Goal: Task Accomplishment & Management: Complete application form

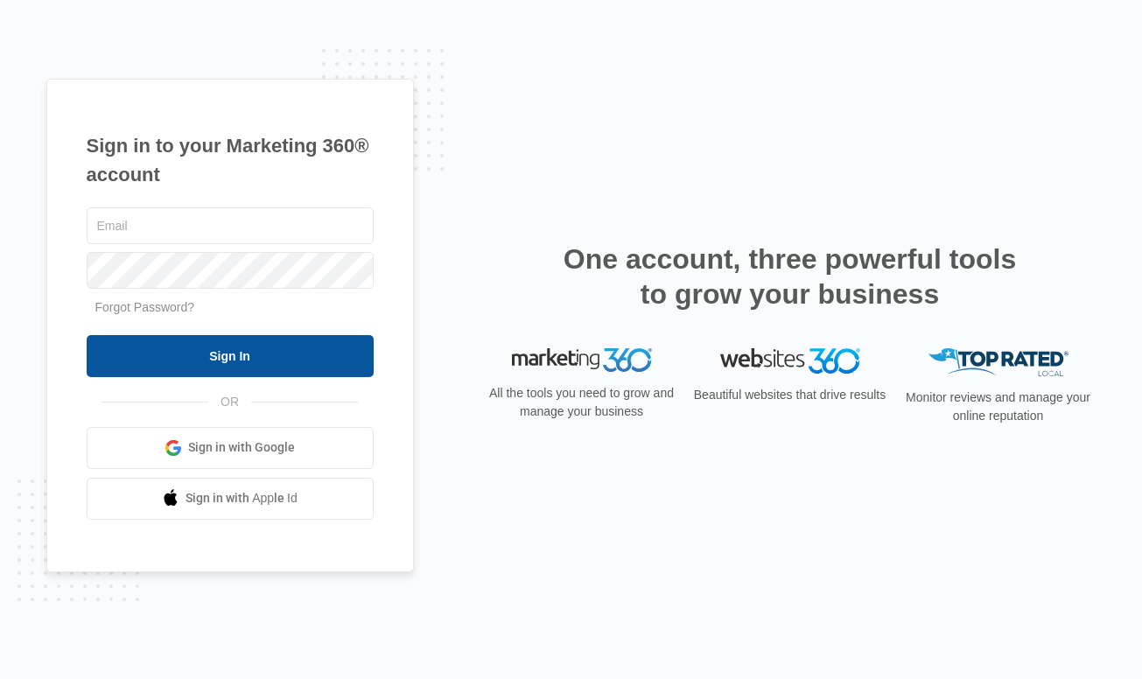
type input "[PERSON_NAME][EMAIL_ADDRESS][DOMAIN_NAME]"
click at [218, 335] on input "Sign In" at bounding box center [230, 356] width 287 height 42
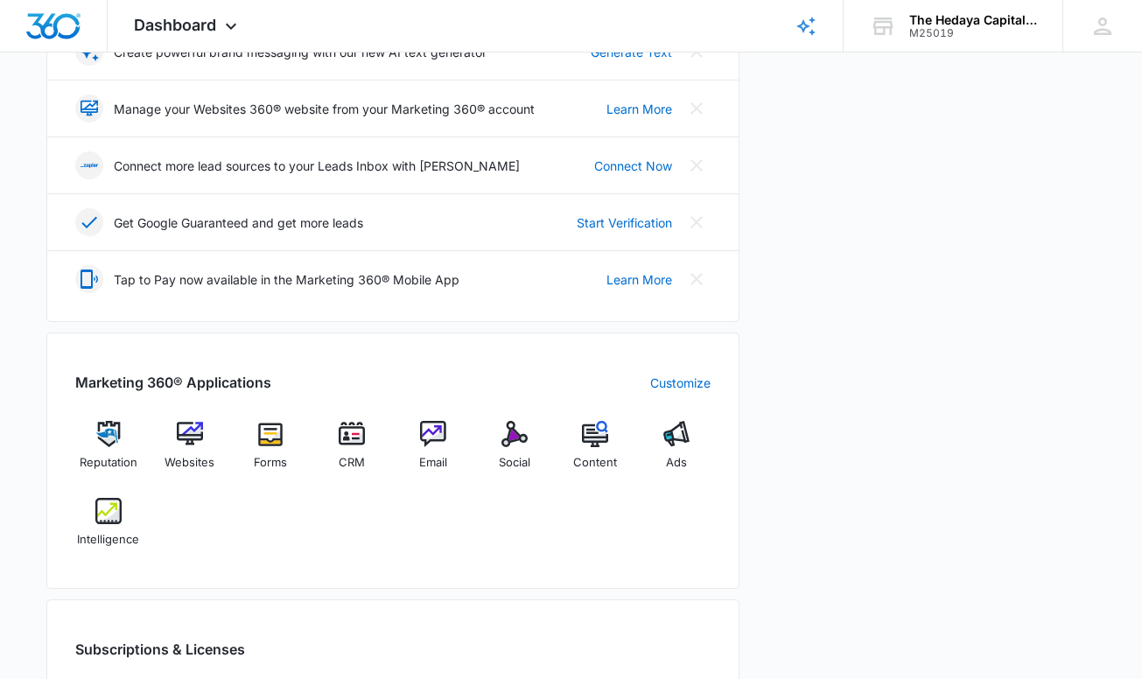
scroll to position [402, 0]
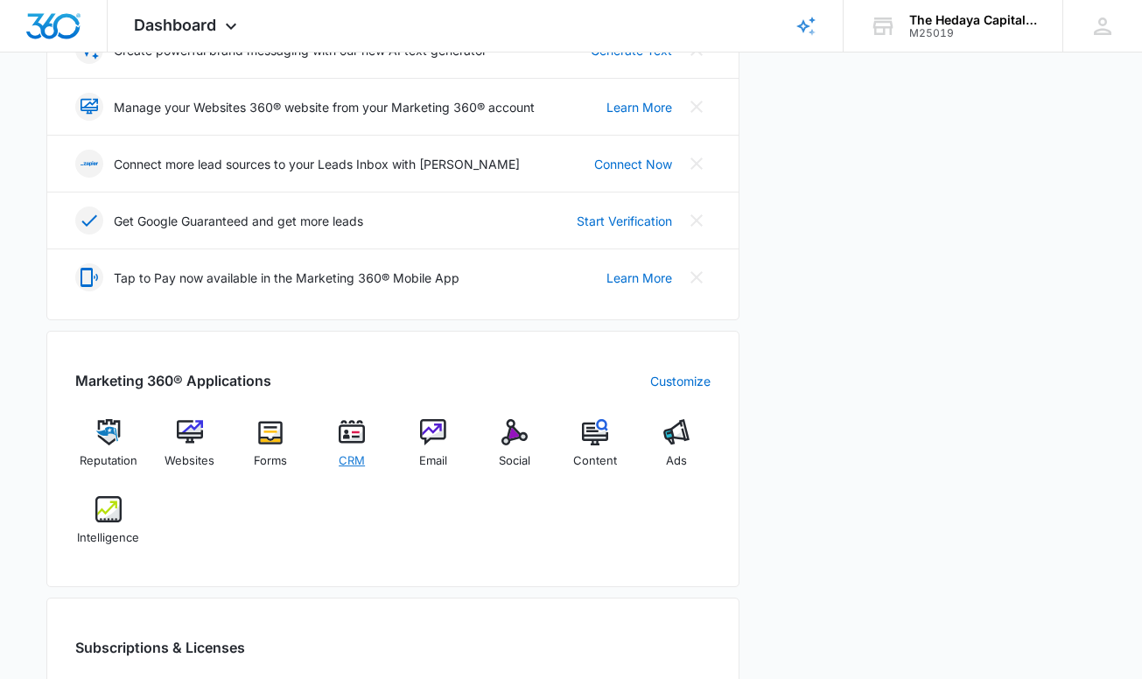
click at [350, 438] on img at bounding box center [352, 432] width 26 height 26
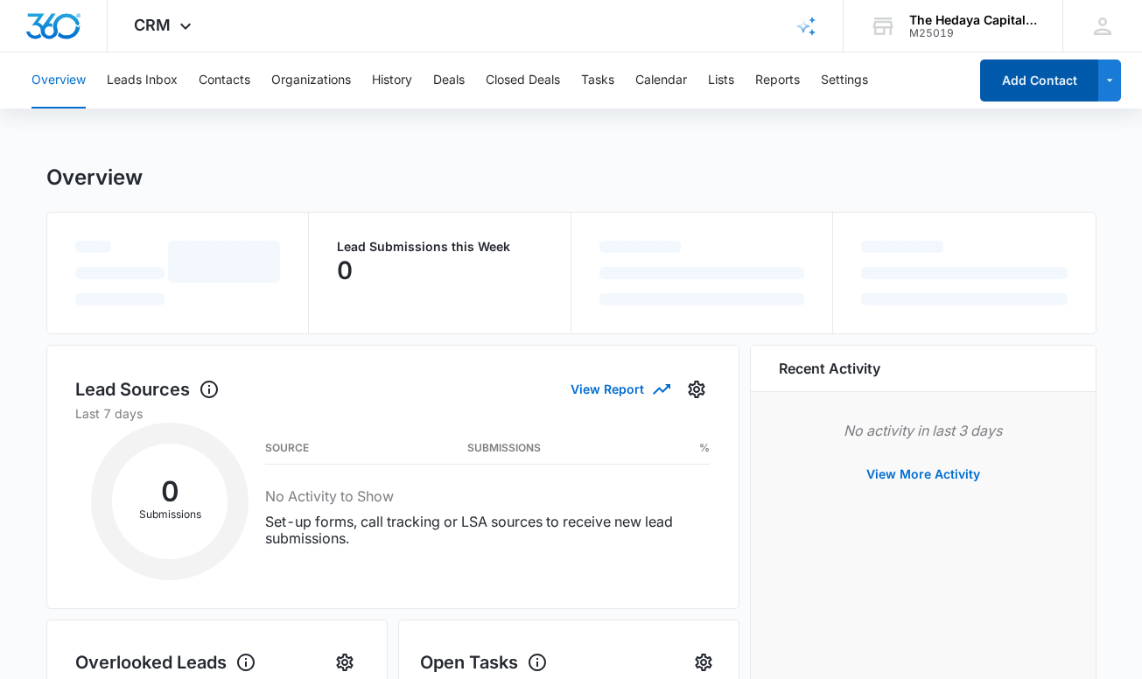
click at [1030, 86] on button "Add Contact" at bounding box center [1039, 81] width 118 height 42
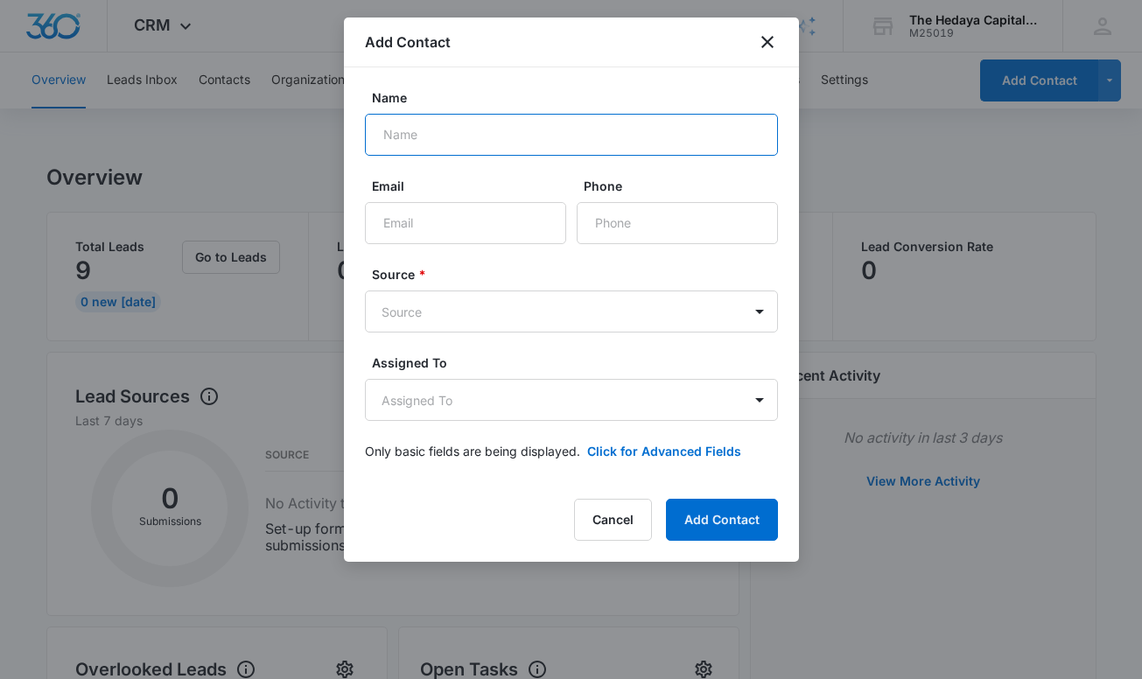
click at [511, 150] on input "Name" at bounding box center [571, 135] width 413 height 42
type input "[PERSON_NAME]"
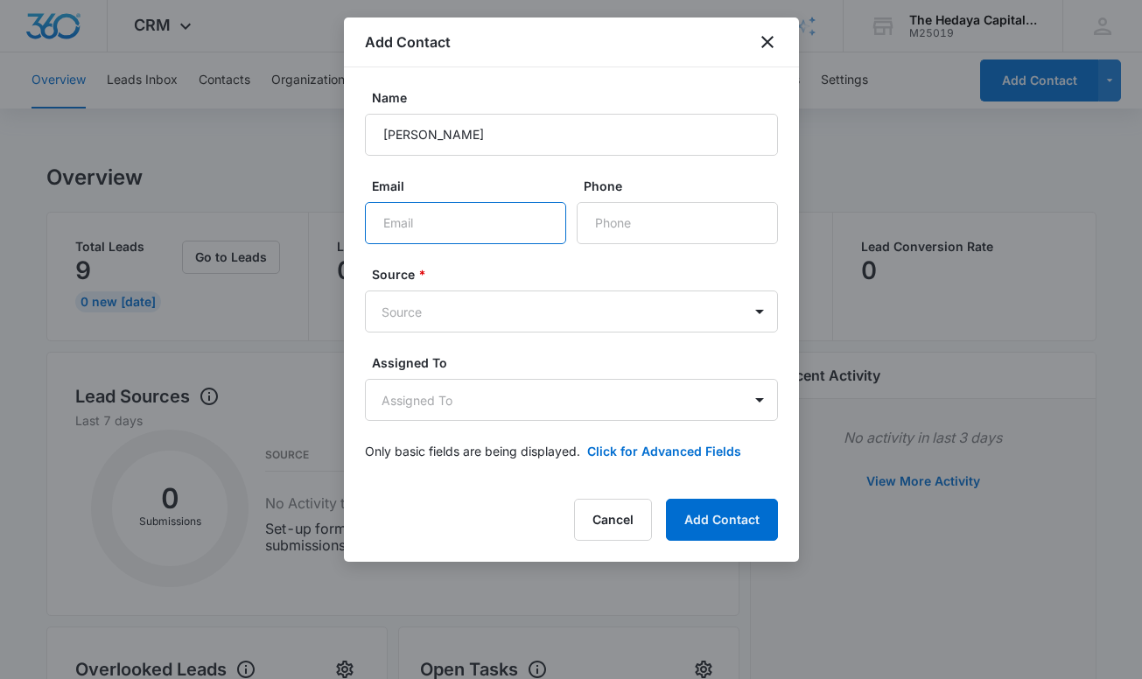
click at [475, 216] on input "Email" at bounding box center [465, 223] width 201 height 42
type input "[EMAIL_ADDRESS][DOMAIN_NAME]"
click at [616, 235] on input "Phone" at bounding box center [677, 223] width 201 height 42
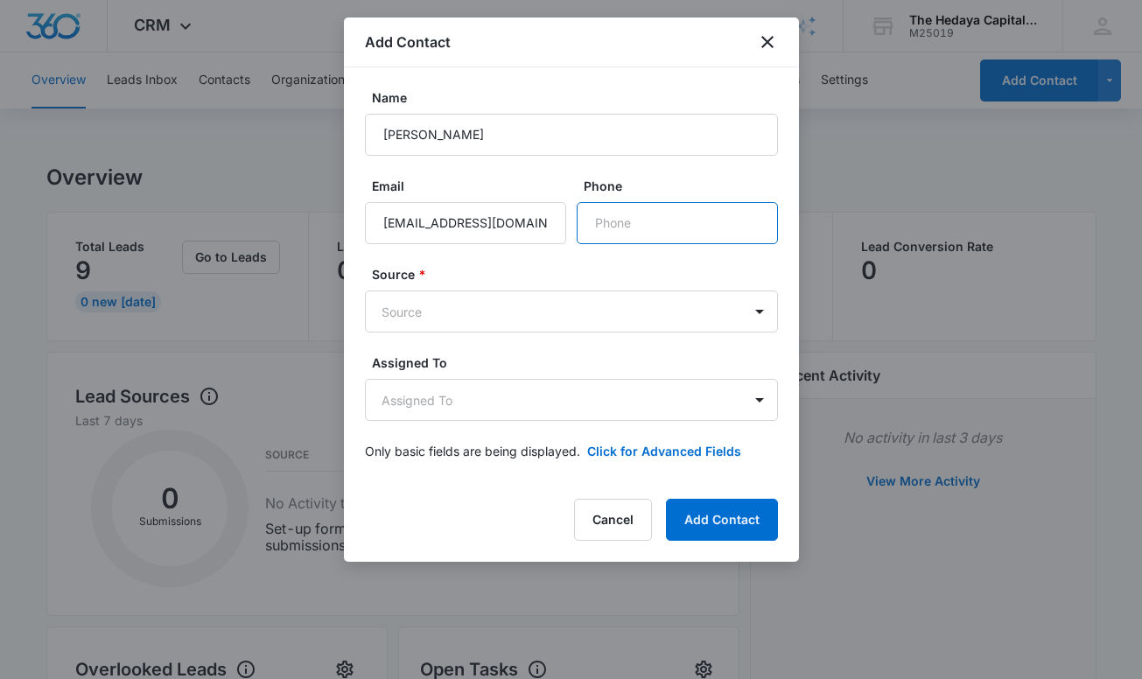
type input "[PHONE_NUMBER]"
click at [483, 341] on form "Name [PERSON_NAME] Email [EMAIL_ADDRESS][DOMAIN_NAME] Phone Source * Source Ass…" at bounding box center [571, 284] width 413 height 393
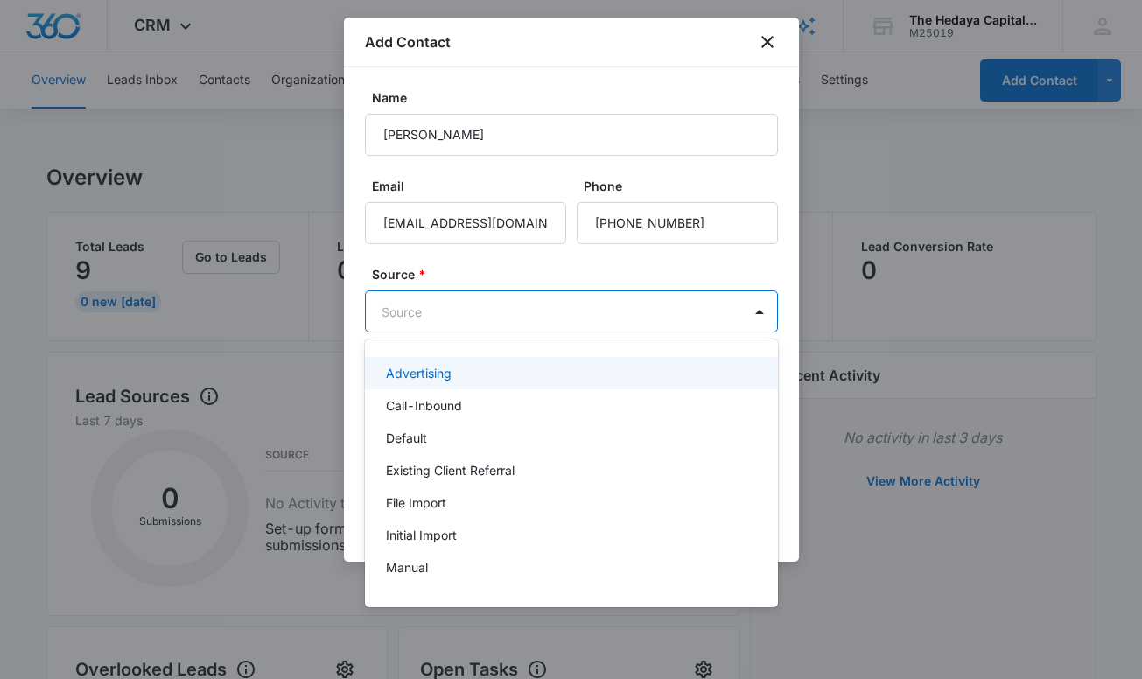
click at [482, 327] on body "CRM Apps Reputation Websites Forms CRM Email Social Content Ads Intelligence Fi…" at bounding box center [571, 339] width 1142 height 679
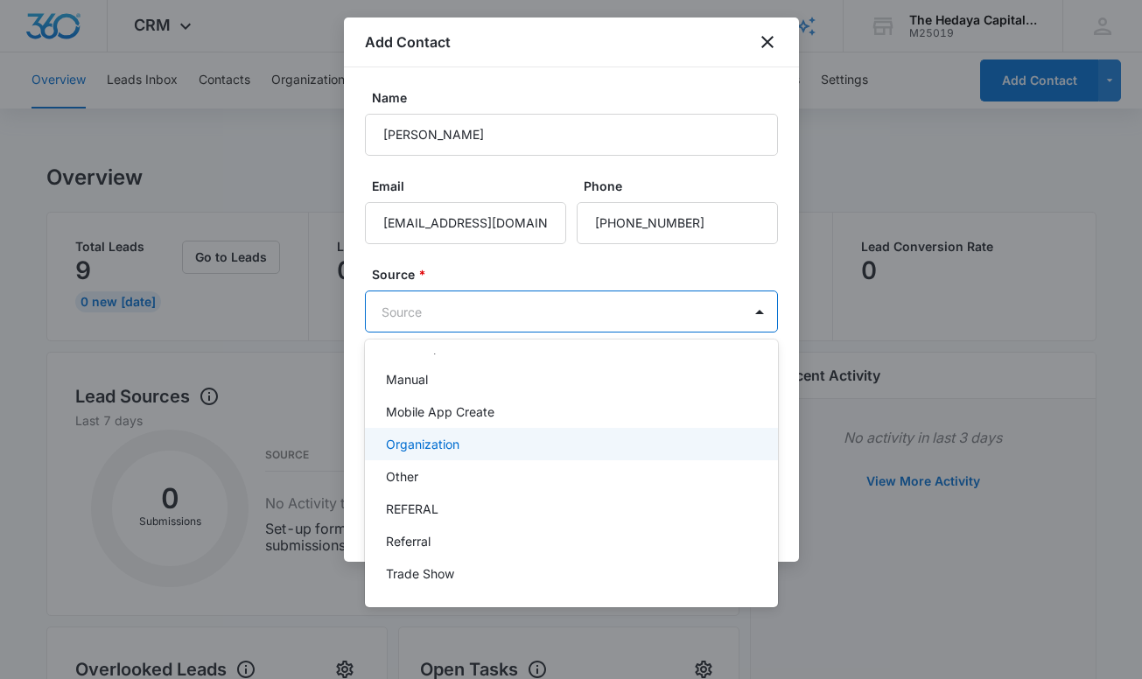
scroll to position [253, 0]
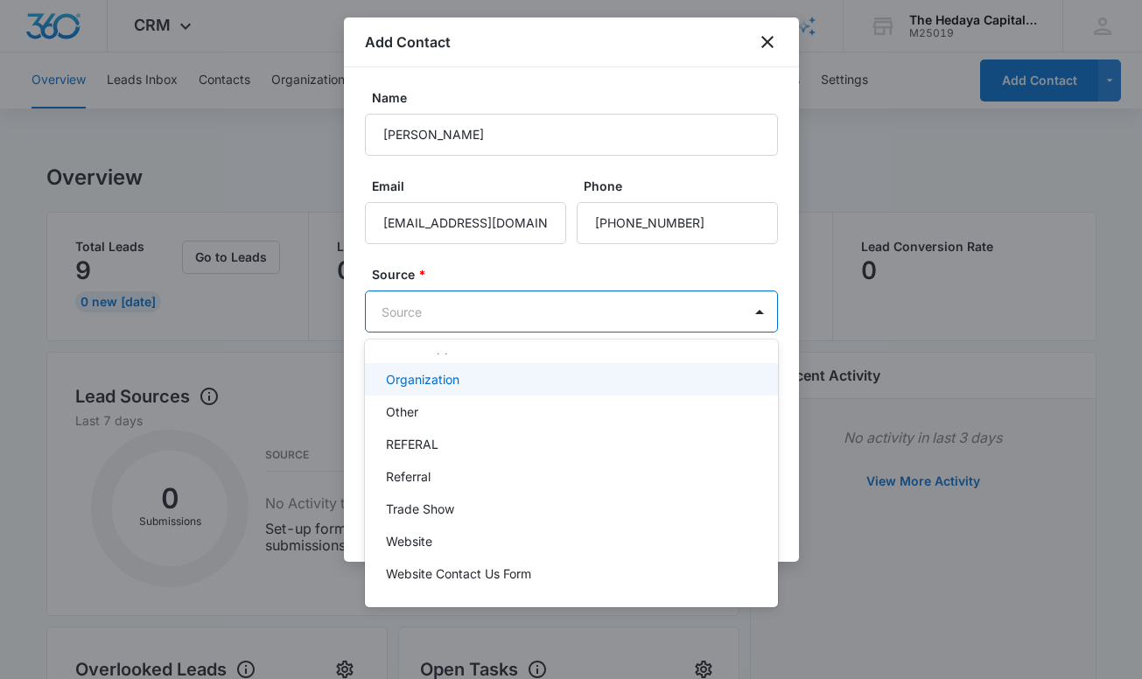
click at [441, 385] on p "Organization" at bounding box center [423, 379] width 74 height 18
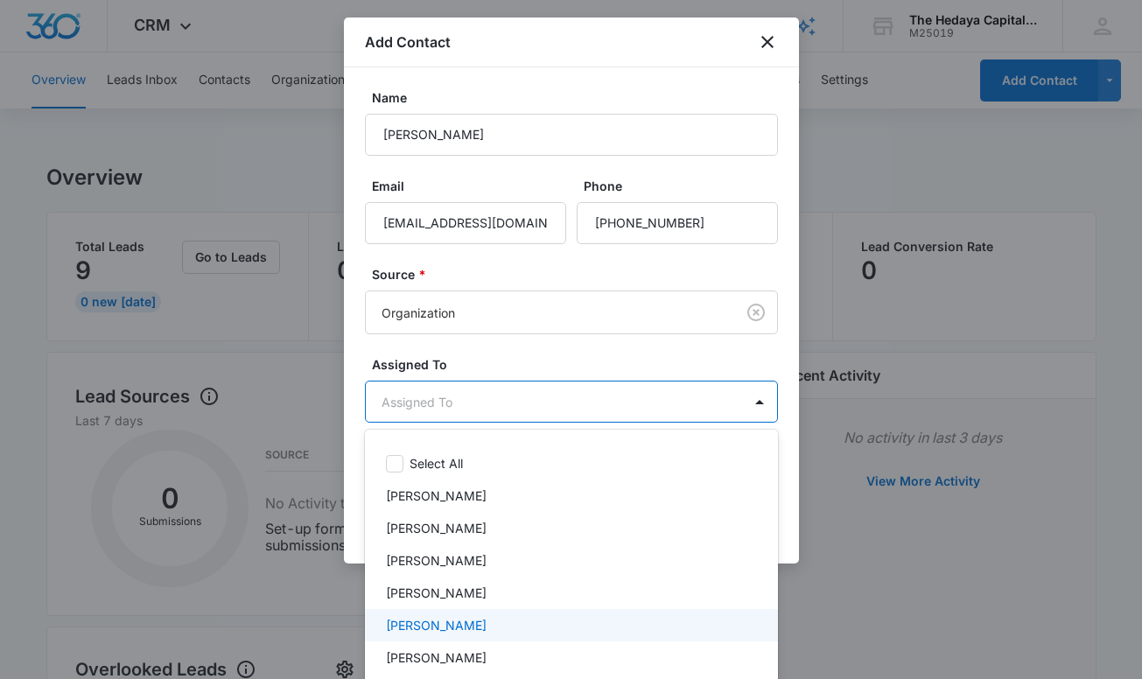
click at [438, 621] on p "[PERSON_NAME]" at bounding box center [436, 625] width 101 height 18
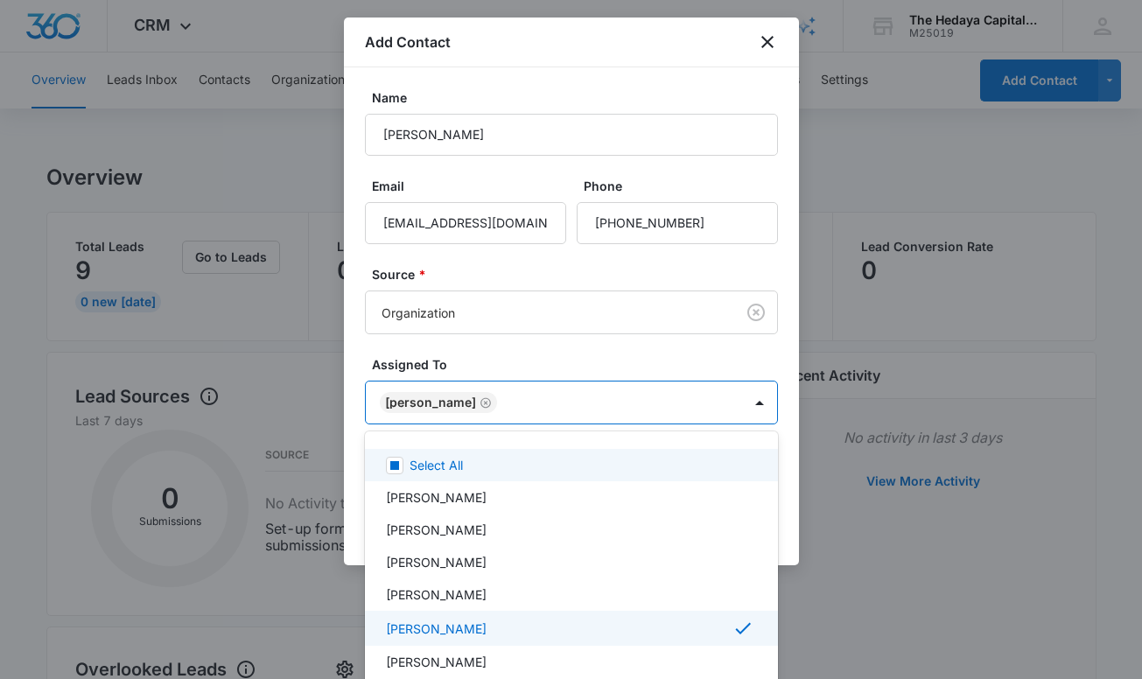
click at [650, 359] on div at bounding box center [571, 339] width 1142 height 679
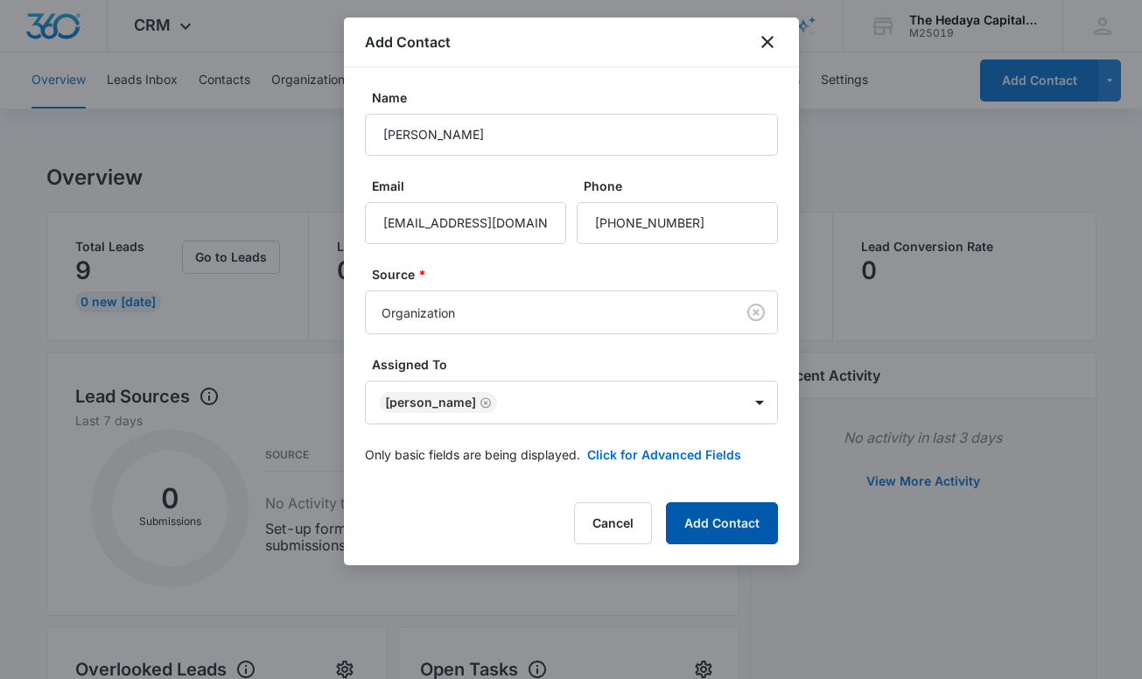
click at [724, 517] on button "Add Contact" at bounding box center [722, 524] width 112 height 42
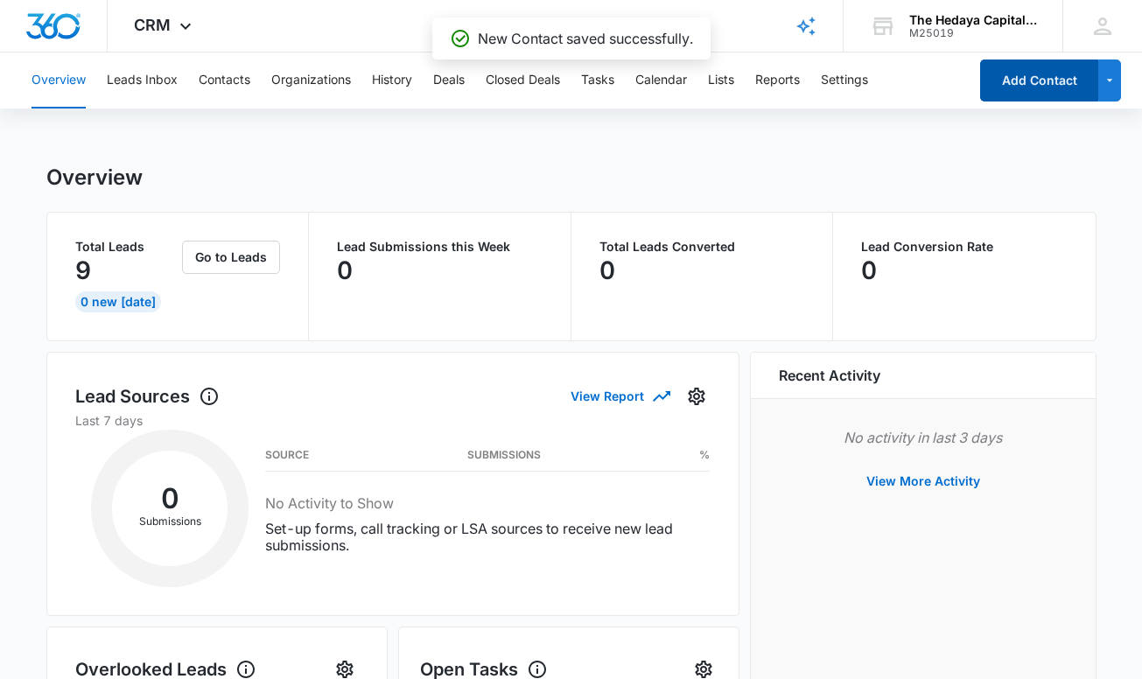
click at [1034, 85] on button "Add Contact" at bounding box center [1039, 81] width 118 height 42
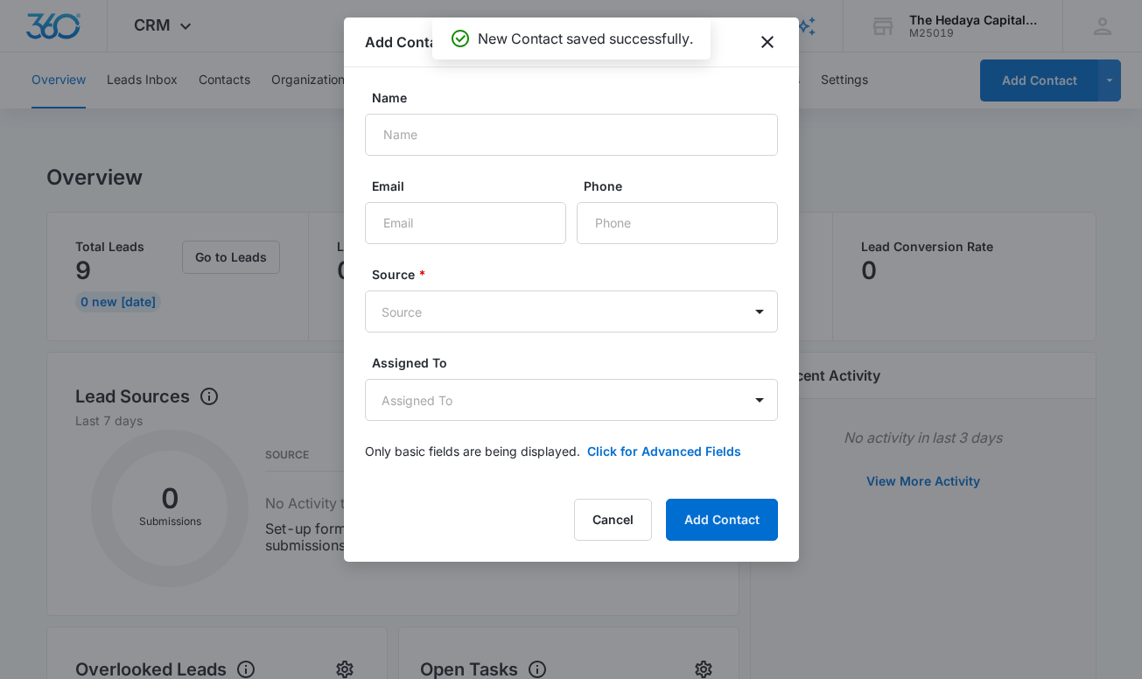
click at [514, 109] on div "Name" at bounding box center [571, 121] width 413 height 67
click at [494, 130] on input "Name" at bounding box center [571, 135] width 413 height 42
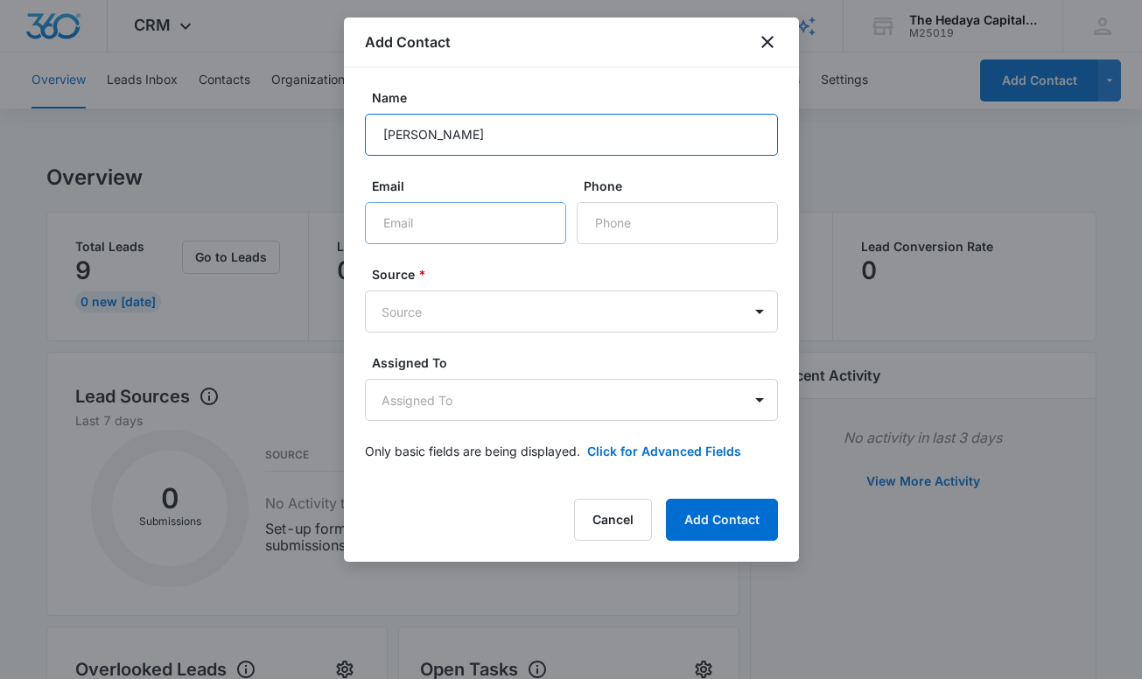
type input "[PERSON_NAME]"
click at [453, 223] on input "Email" at bounding box center [465, 223] width 201 height 42
type input "[EMAIL_ADDRESS][DOMAIN_NAME]"
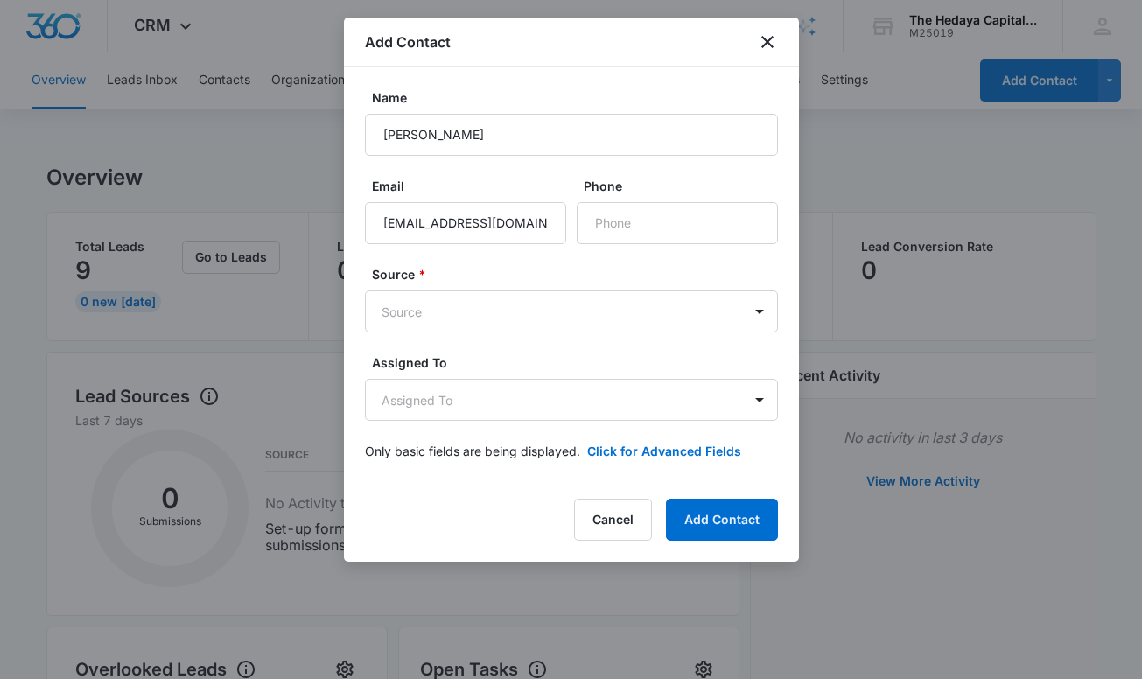
click at [602, 250] on form "Name [PERSON_NAME] Email [EMAIL_ADDRESS][DOMAIN_NAME] Phone Source * Source Ass…" at bounding box center [571, 284] width 413 height 393
click at [605, 235] on input "Phone" at bounding box center [677, 223] width 201 height 42
type input "[PHONE_NUMBER]"
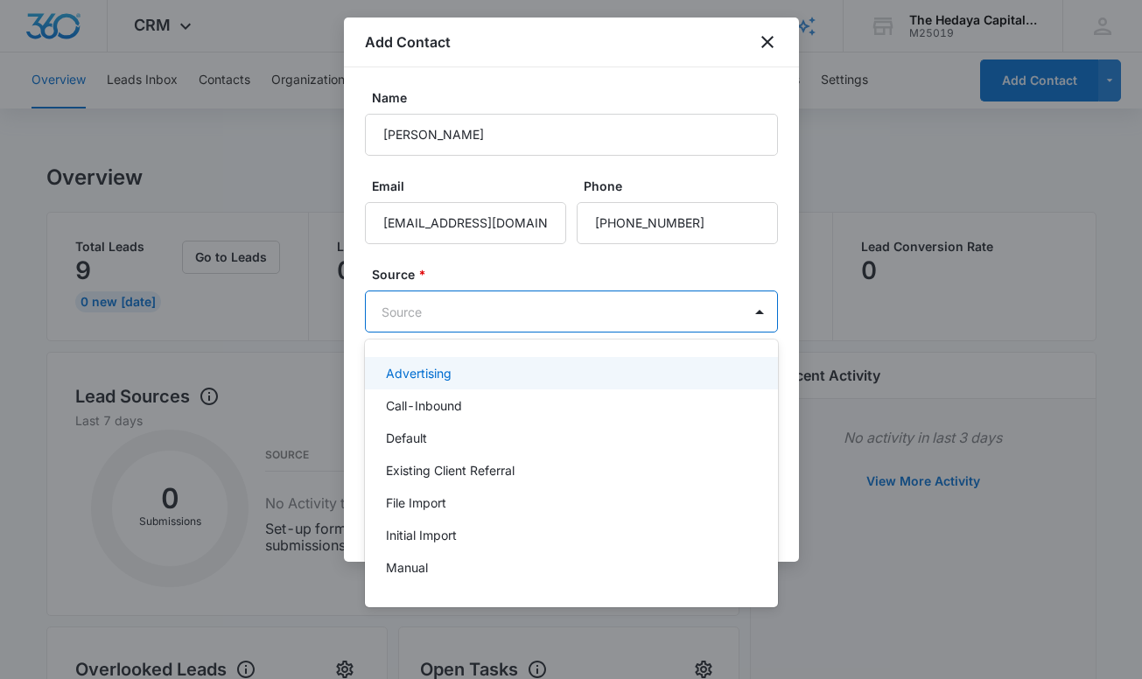
click at [497, 309] on body "CRM Apps Reputation Websites Forms CRM Email Social Content Ads Intelligence Fi…" at bounding box center [571, 339] width 1142 height 679
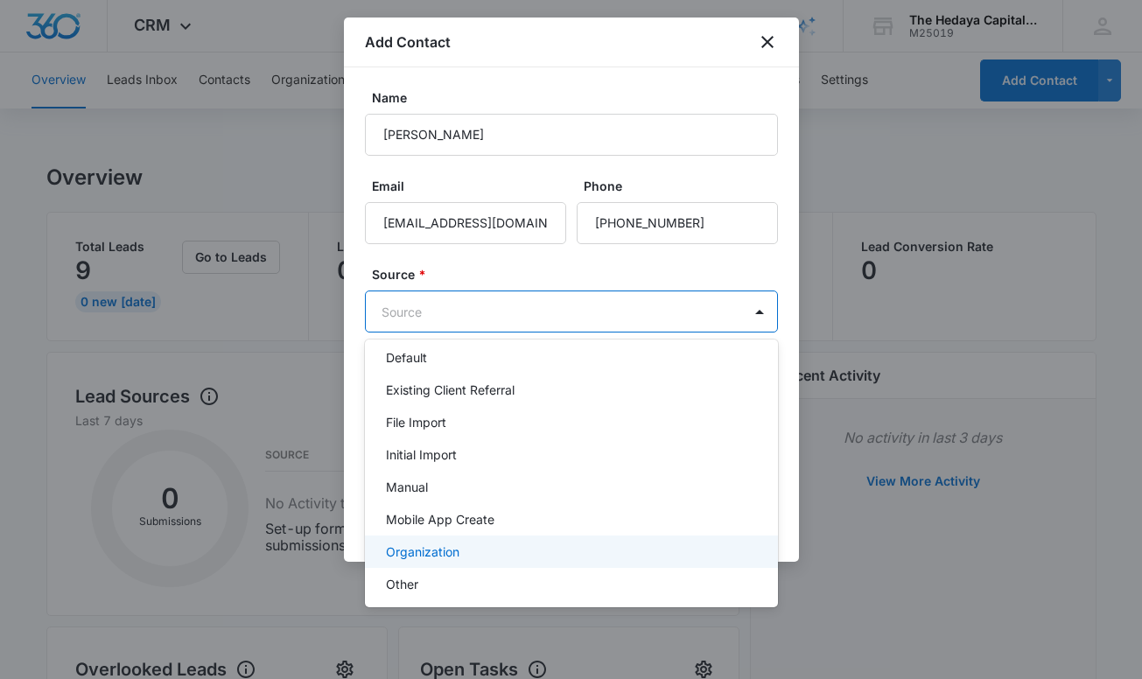
scroll to position [81, 0]
click at [451, 557] on p "Organization" at bounding box center [423, 551] width 74 height 18
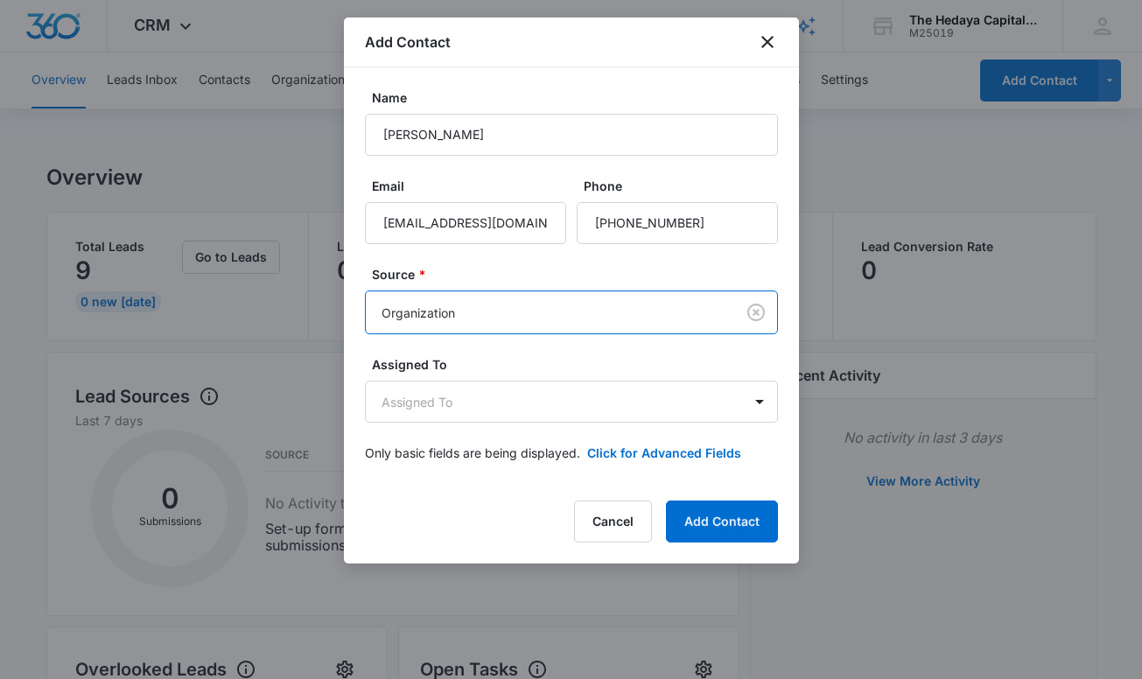
click at [449, 429] on form "Name [PERSON_NAME] Email [EMAIL_ADDRESS][DOMAIN_NAME] Phone Source * option Org…" at bounding box center [571, 285] width 413 height 395
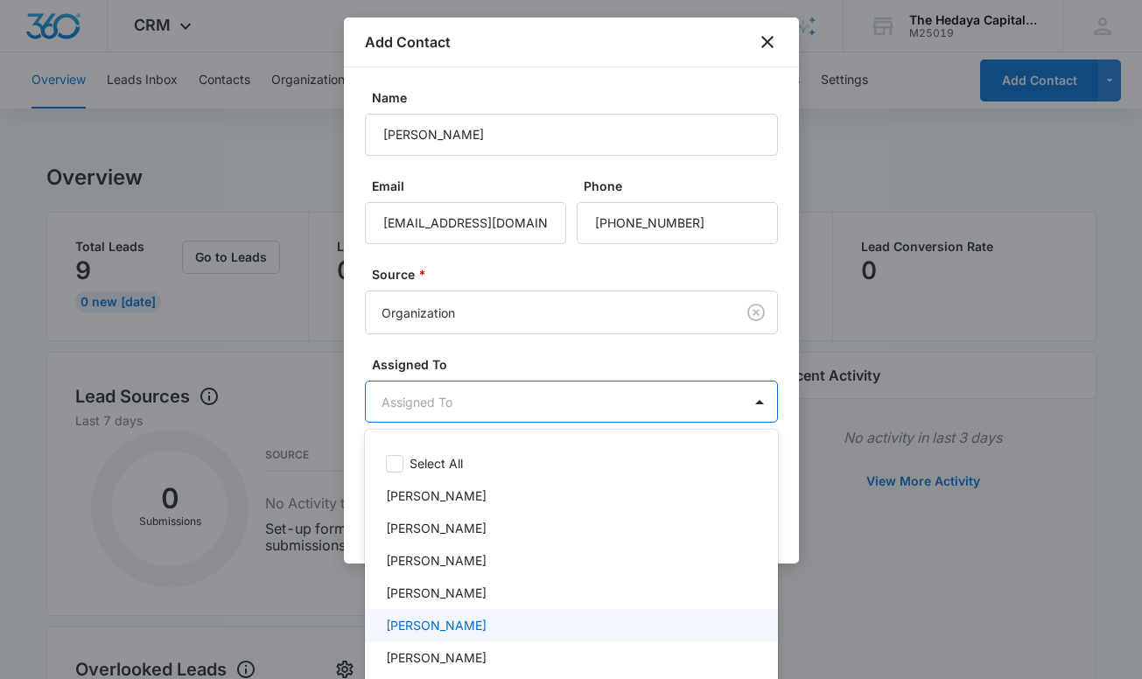
click at [450, 617] on p "[PERSON_NAME]" at bounding box center [436, 625] width 101 height 18
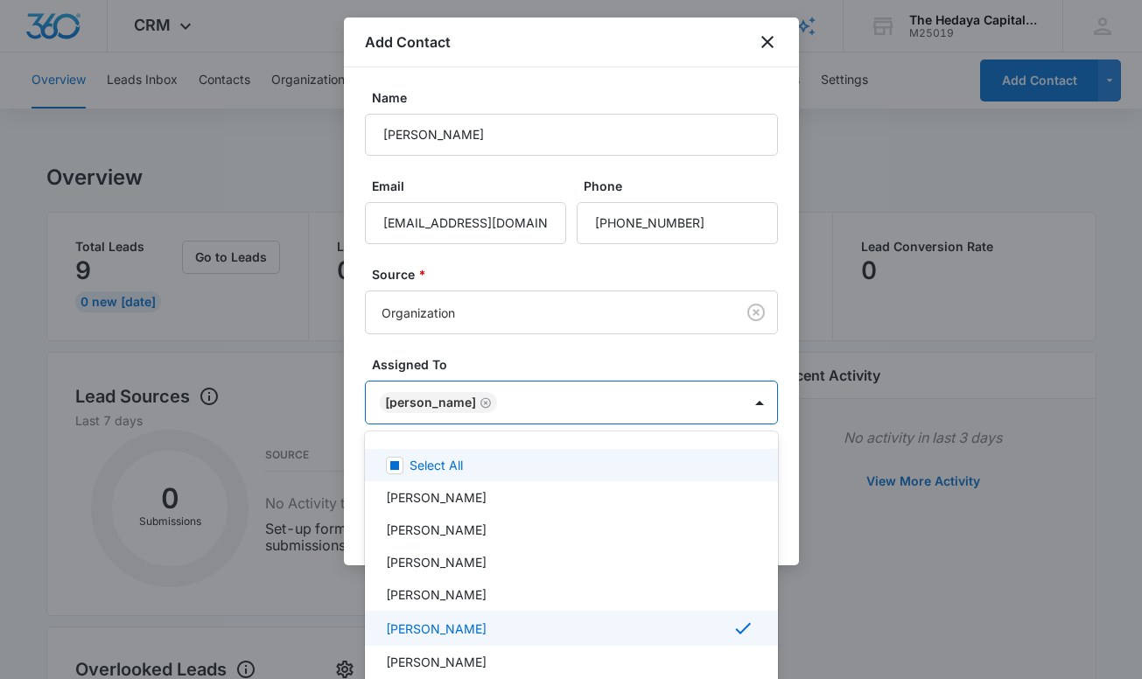
click at [538, 363] on div at bounding box center [571, 339] width 1142 height 679
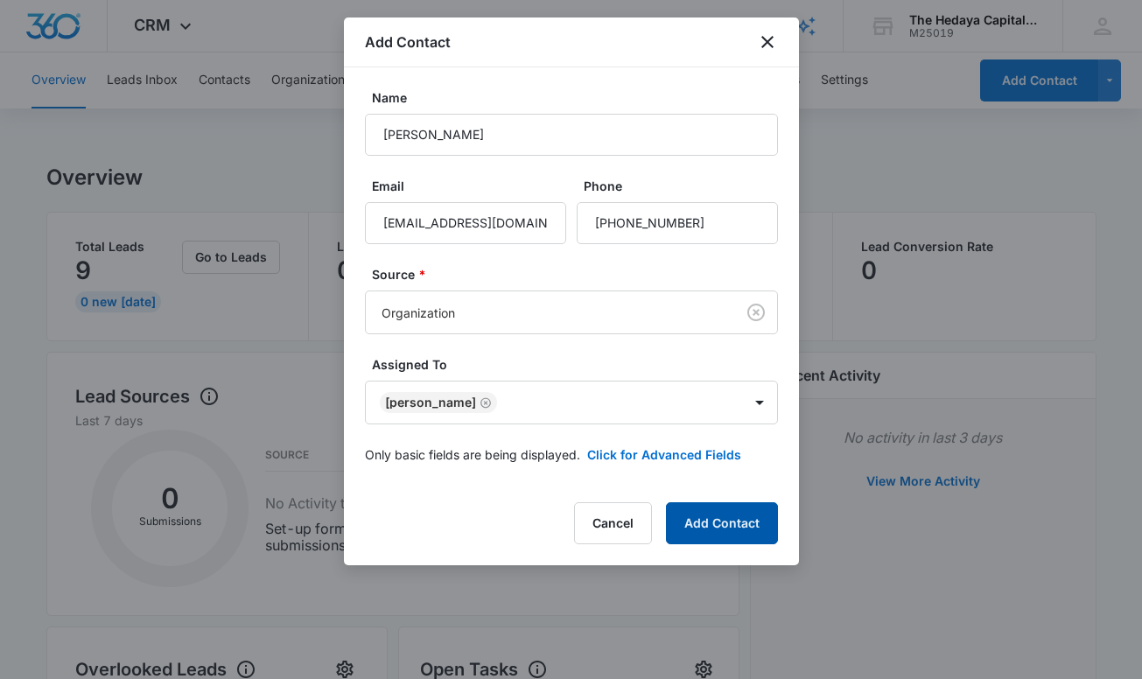
click at [738, 533] on button "Add Contact" at bounding box center [722, 524] width 112 height 42
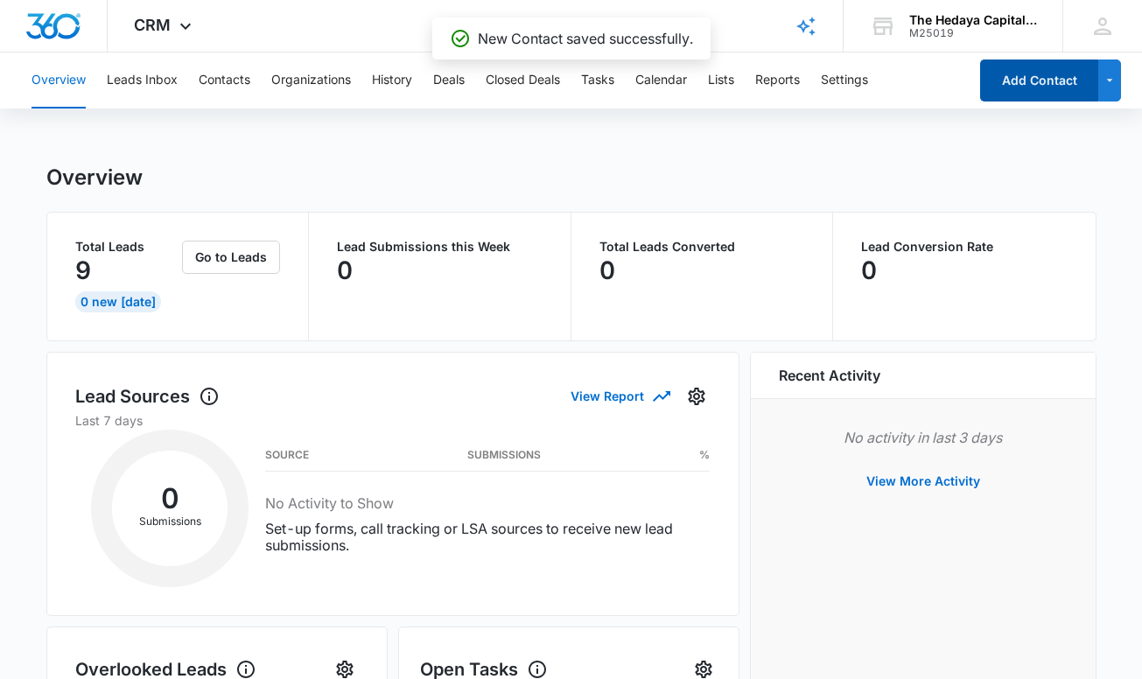
click at [1012, 77] on button "Add Contact" at bounding box center [1039, 81] width 118 height 42
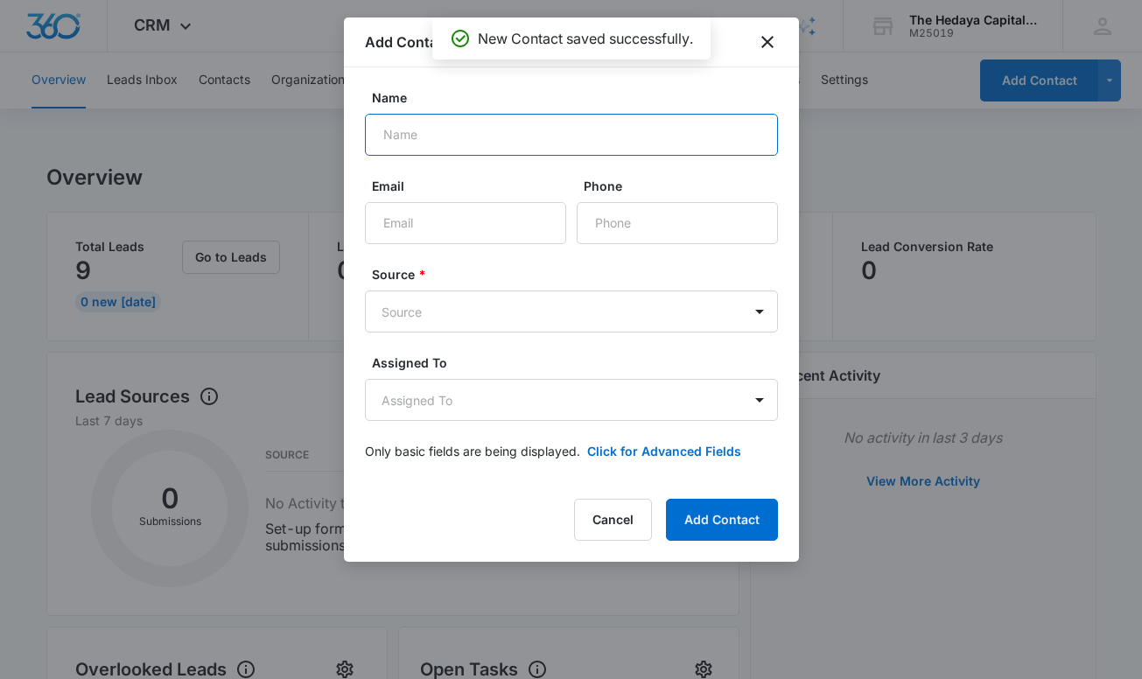
click at [598, 126] on input "Name" at bounding box center [571, 135] width 413 height 42
type input "[PERSON_NAME]"
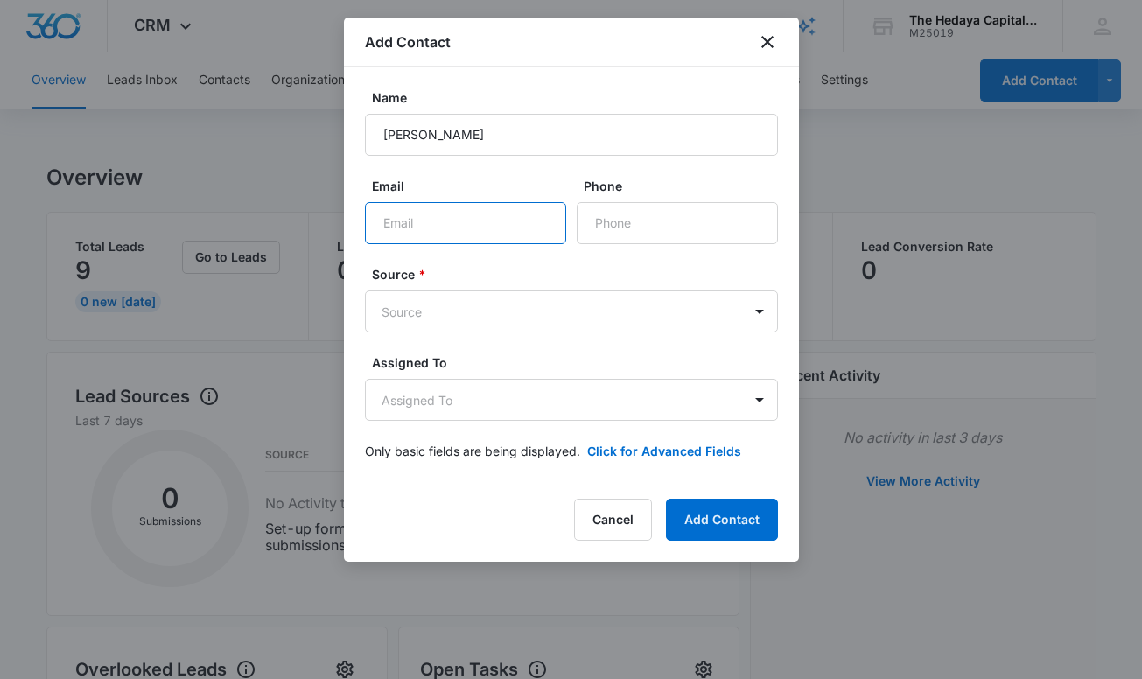
click at [483, 228] on input "Email" at bounding box center [465, 223] width 201 height 42
type input "[EMAIL_ADDRESS][DOMAIN_NAME]"
click at [621, 227] on input "Phone" at bounding box center [677, 223] width 201 height 42
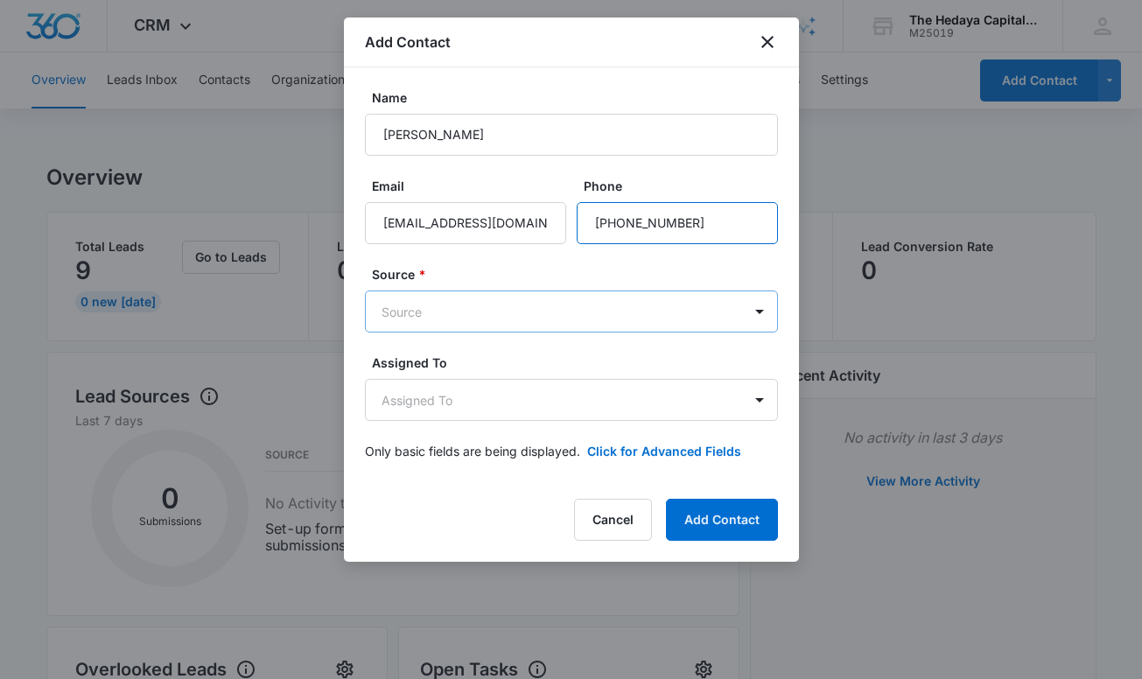
type input "[PHONE_NUMBER]"
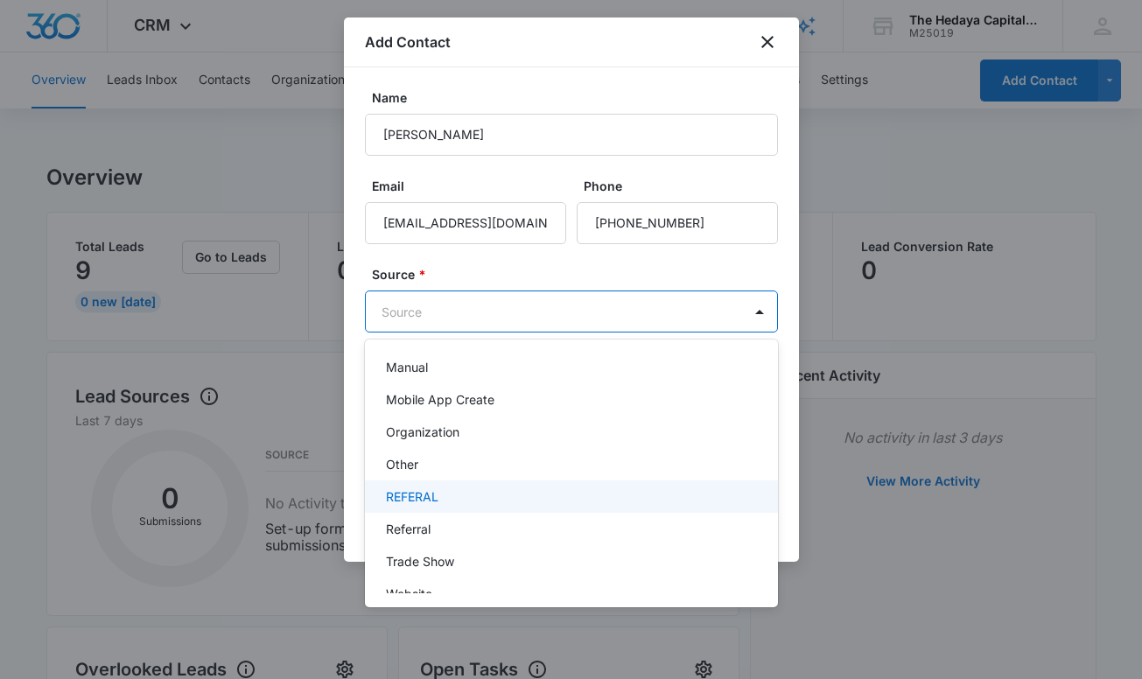
scroll to position [214, 0]
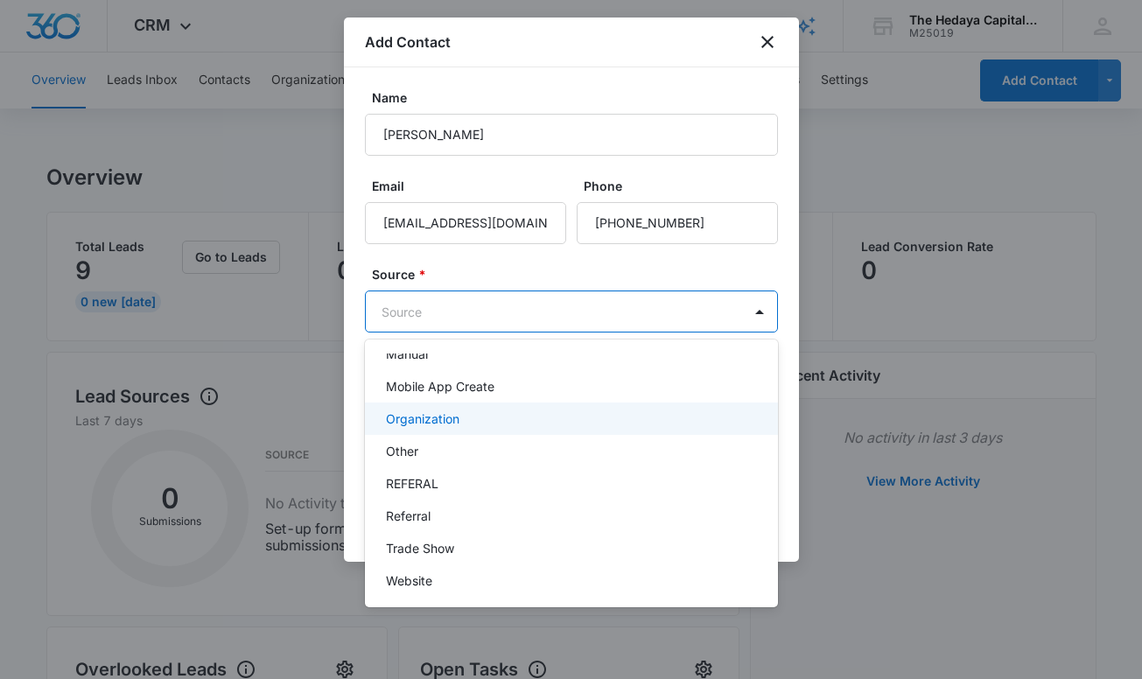
click at [477, 422] on div "Organization" at bounding box center [570, 419] width 368 height 18
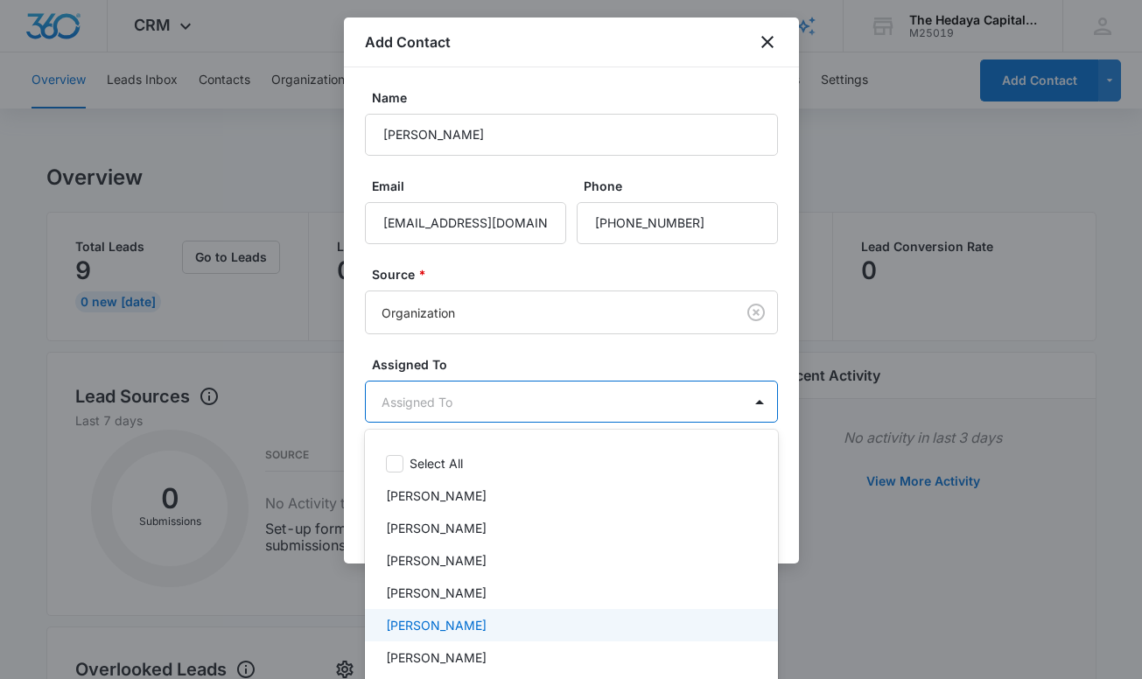
click at [457, 622] on p "[PERSON_NAME]" at bounding box center [436, 625] width 101 height 18
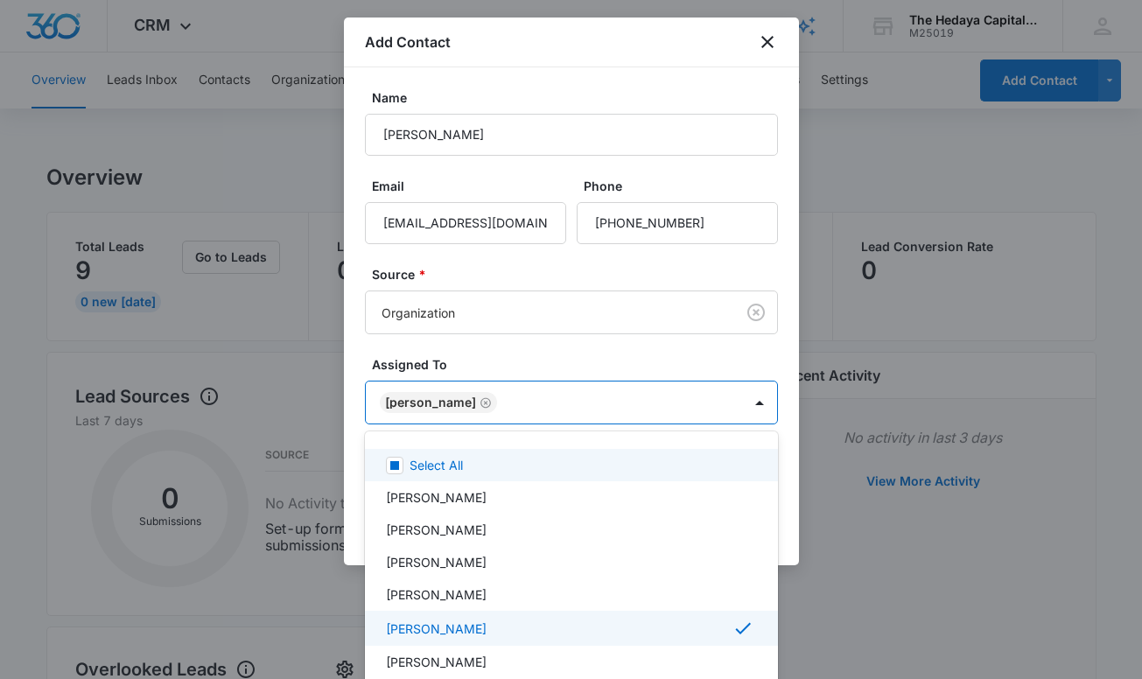
click at [527, 361] on div at bounding box center [571, 339] width 1142 height 679
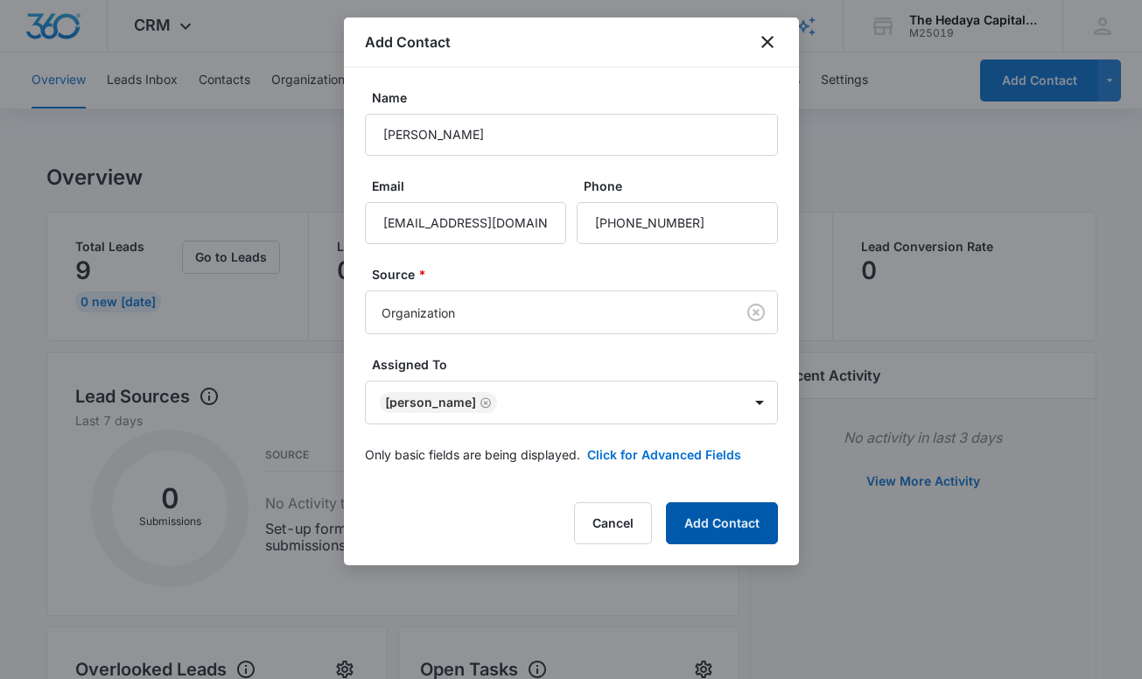
click at [718, 536] on button "Add Contact" at bounding box center [722, 524] width 112 height 42
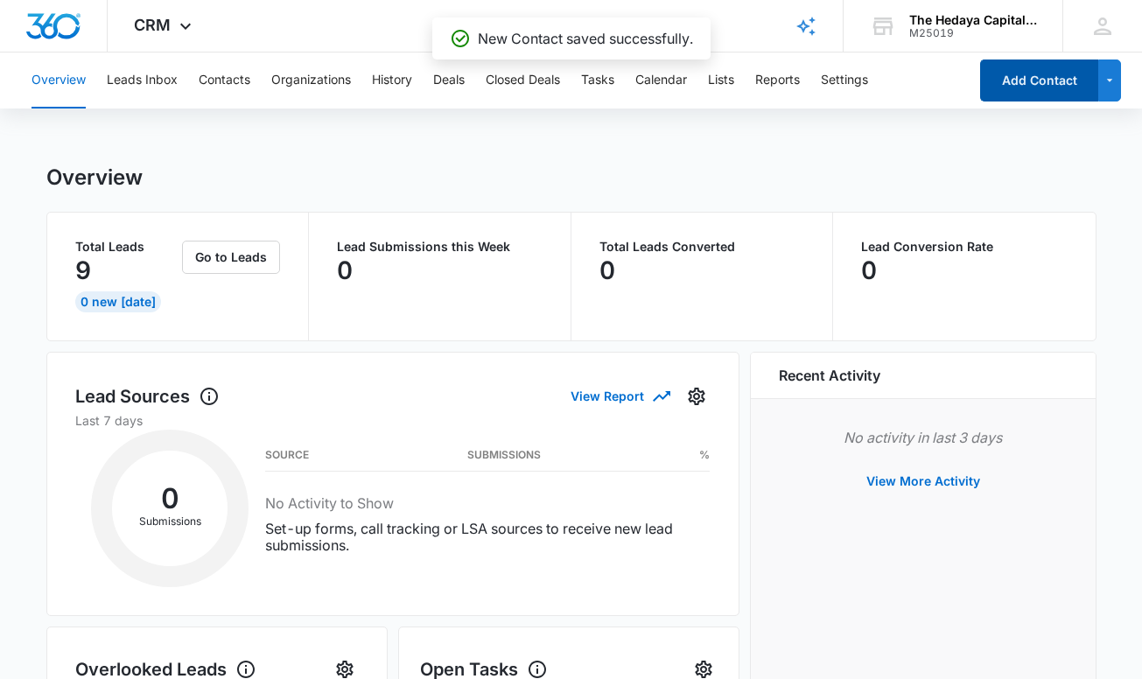
click at [1010, 78] on button "Add Contact" at bounding box center [1039, 81] width 118 height 42
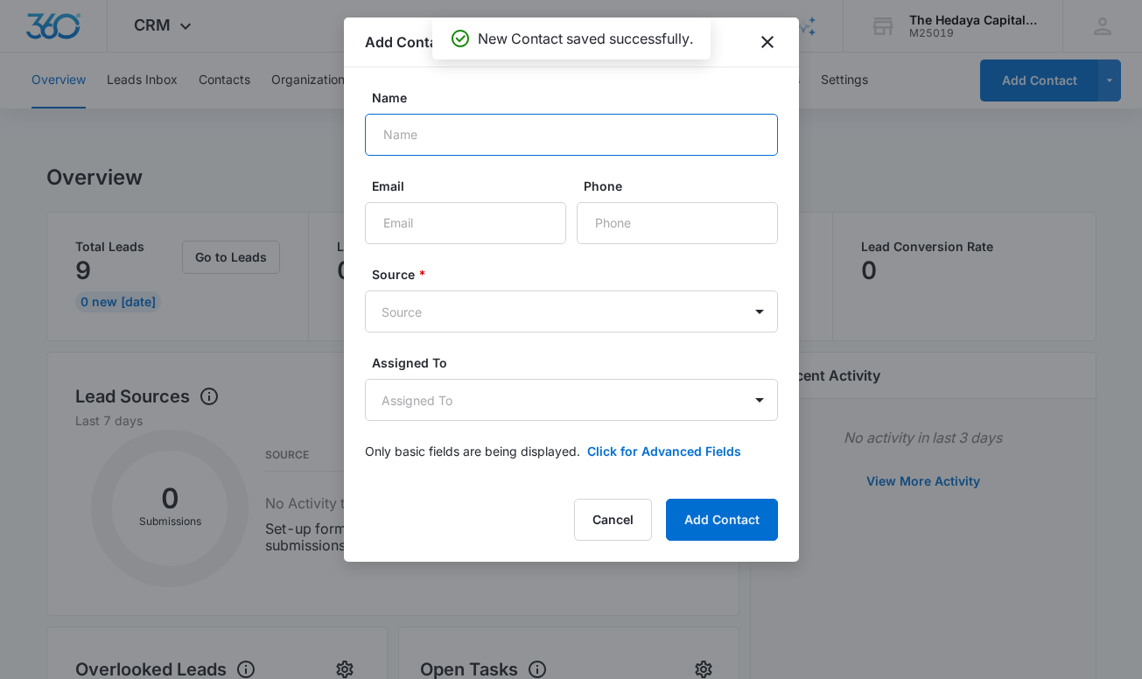
click at [562, 146] on input "Name" at bounding box center [571, 135] width 413 height 42
type input "[PERSON_NAME]"
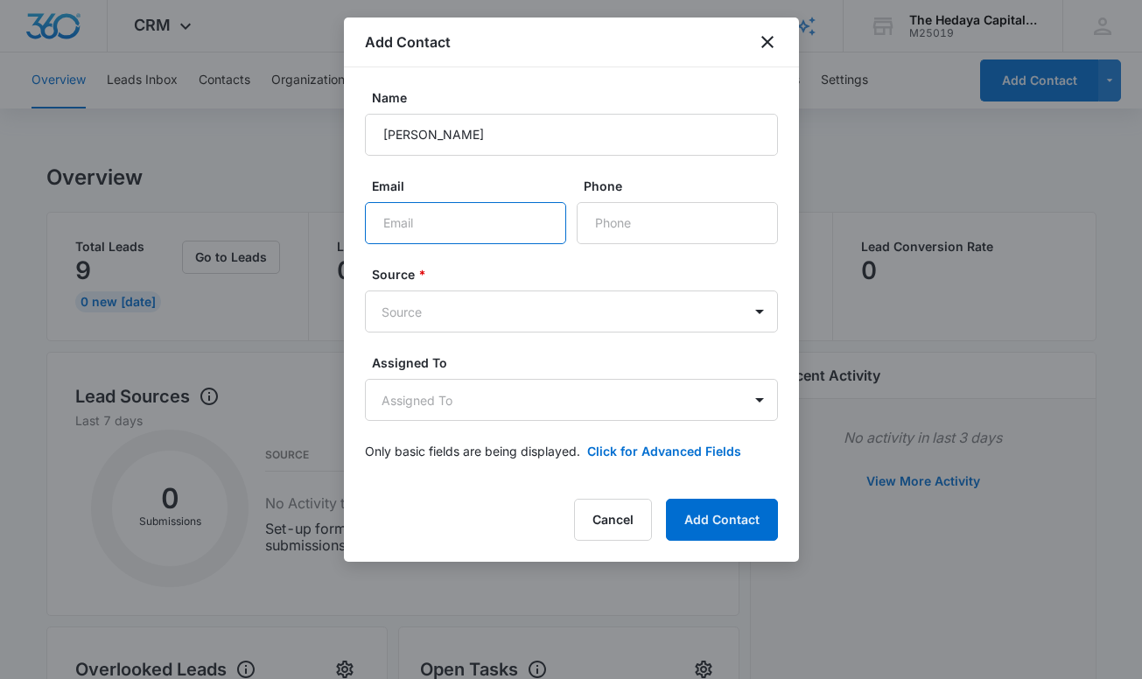
click at [492, 234] on input "Email" at bounding box center [465, 223] width 201 height 42
type input "[EMAIL_ADDRESS][DOMAIN_NAME]"
click at [649, 231] on input "Phone" at bounding box center [677, 223] width 201 height 42
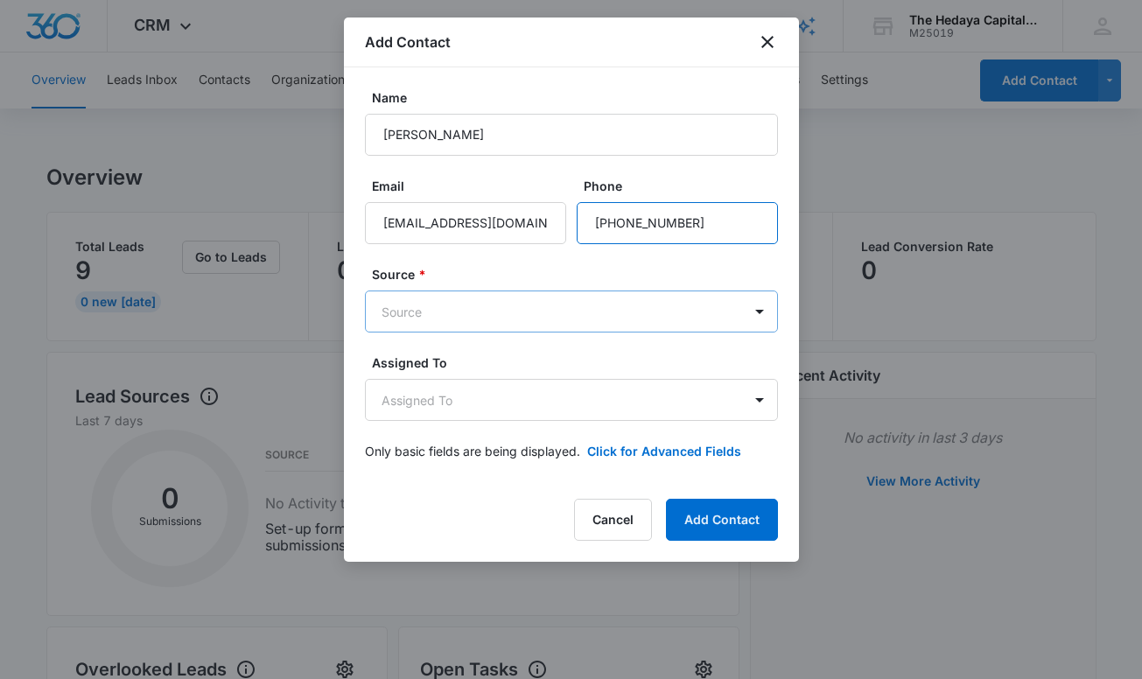
type input "[PHONE_NUMBER]"
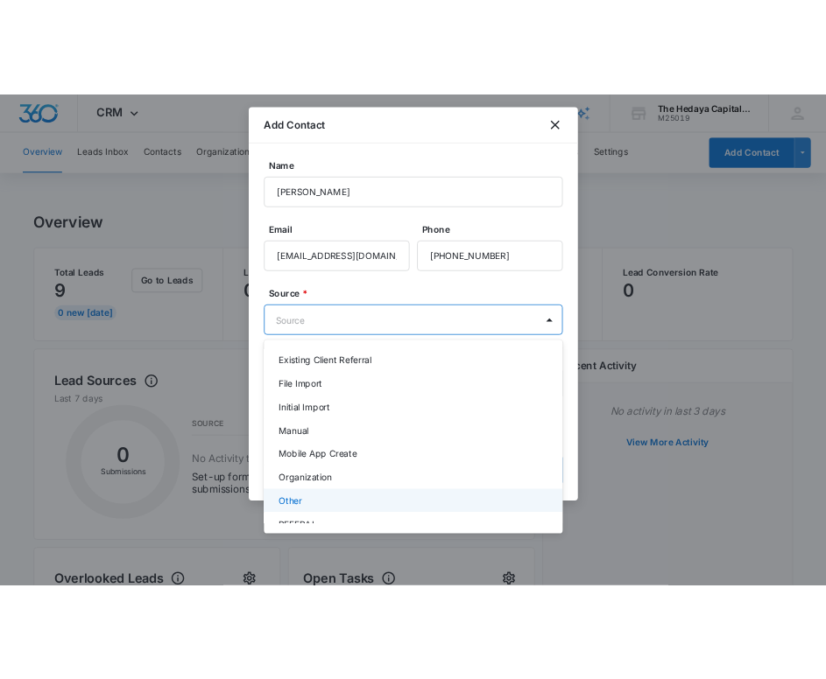
scroll to position [112, 0]
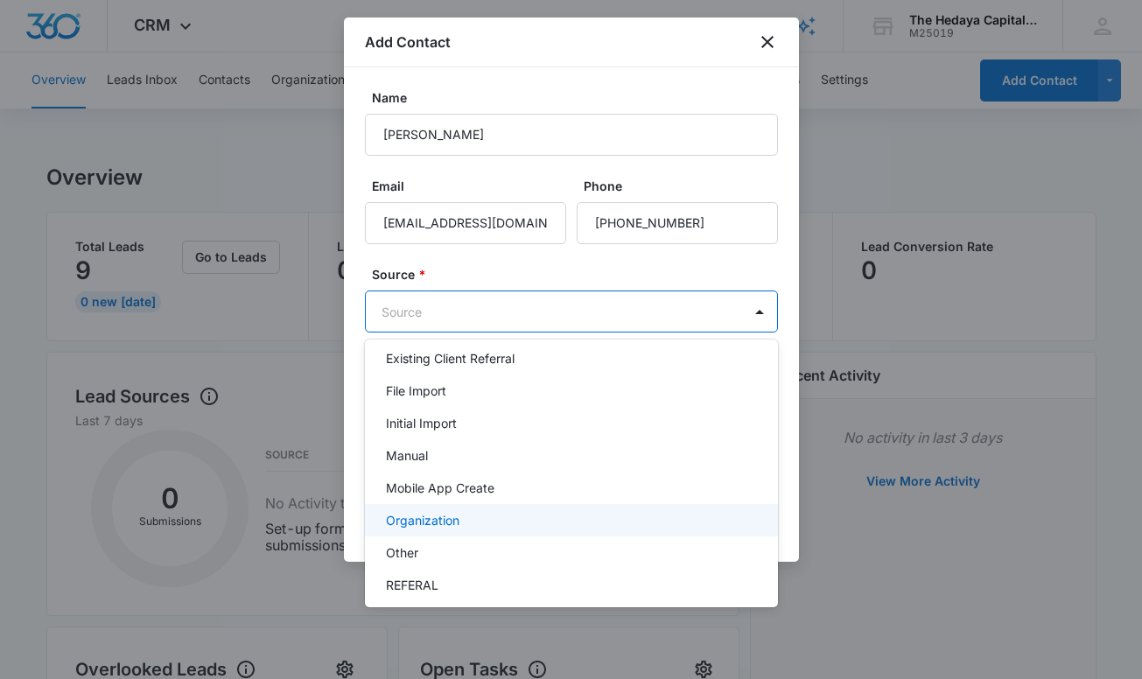
click at [474, 531] on div "Organization" at bounding box center [571, 520] width 413 height 32
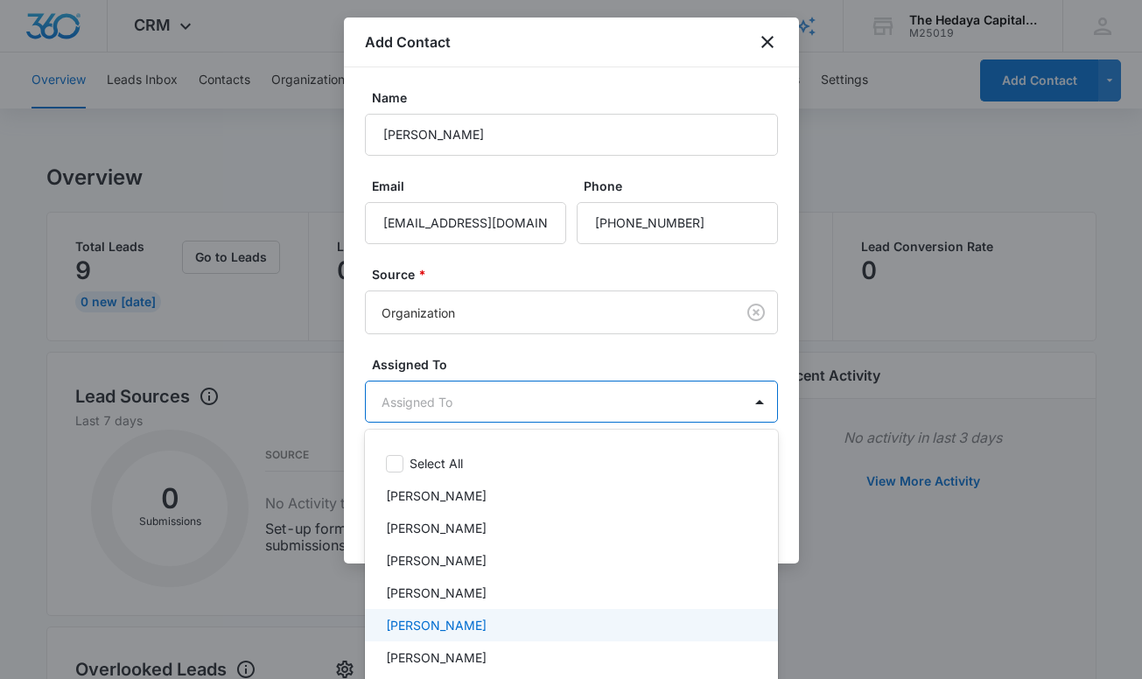
click at [467, 629] on div "[PERSON_NAME]" at bounding box center [570, 625] width 368 height 18
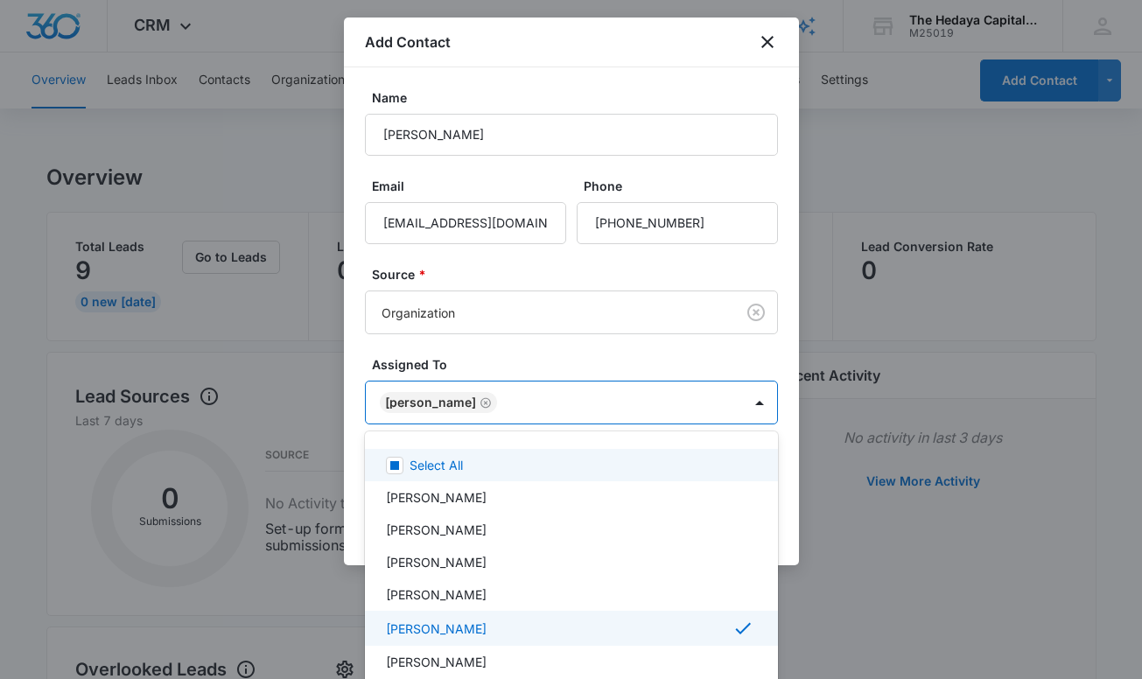
click at [516, 376] on div at bounding box center [571, 339] width 1142 height 679
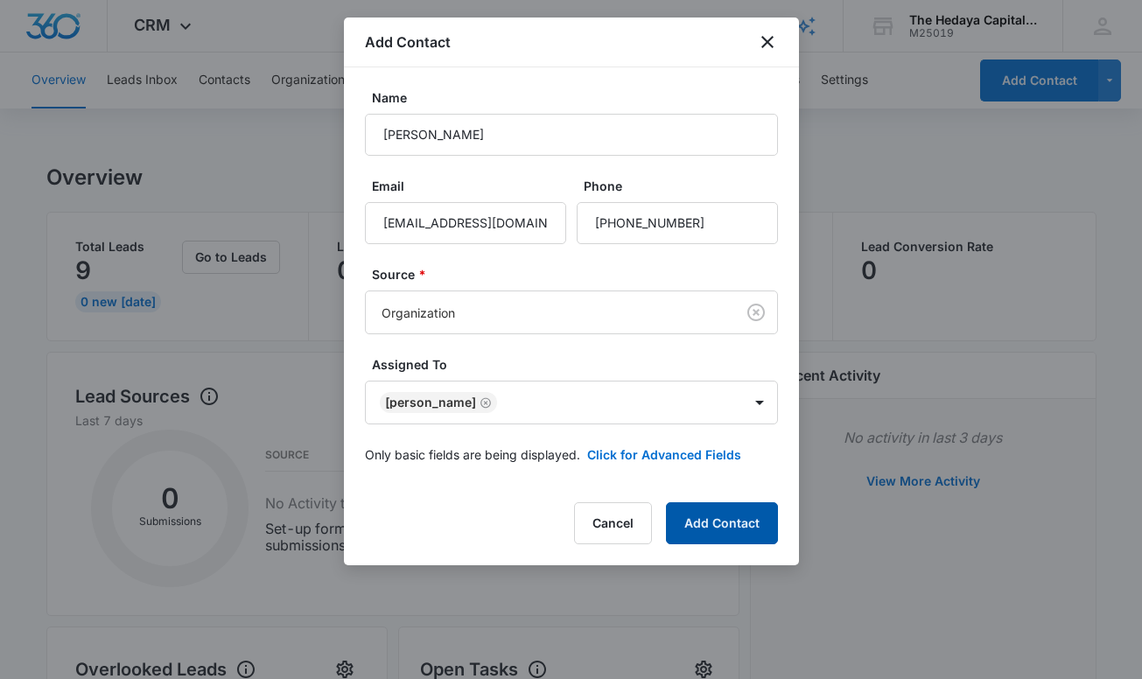
click at [738, 510] on button "Add Contact" at bounding box center [722, 524] width 112 height 42
